Goal: Navigation & Orientation: Find specific page/section

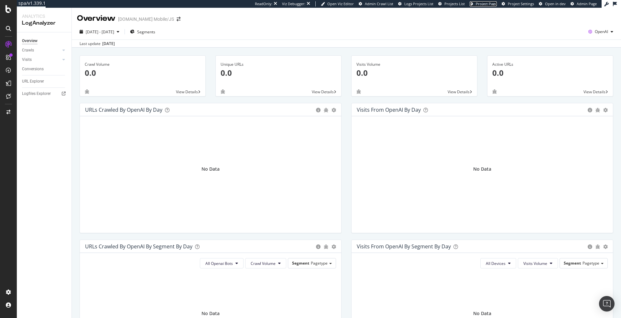
click at [480, 6] on span "Project Page" at bounding box center [486, 3] width 21 height 5
